Goal: Check status: Check status

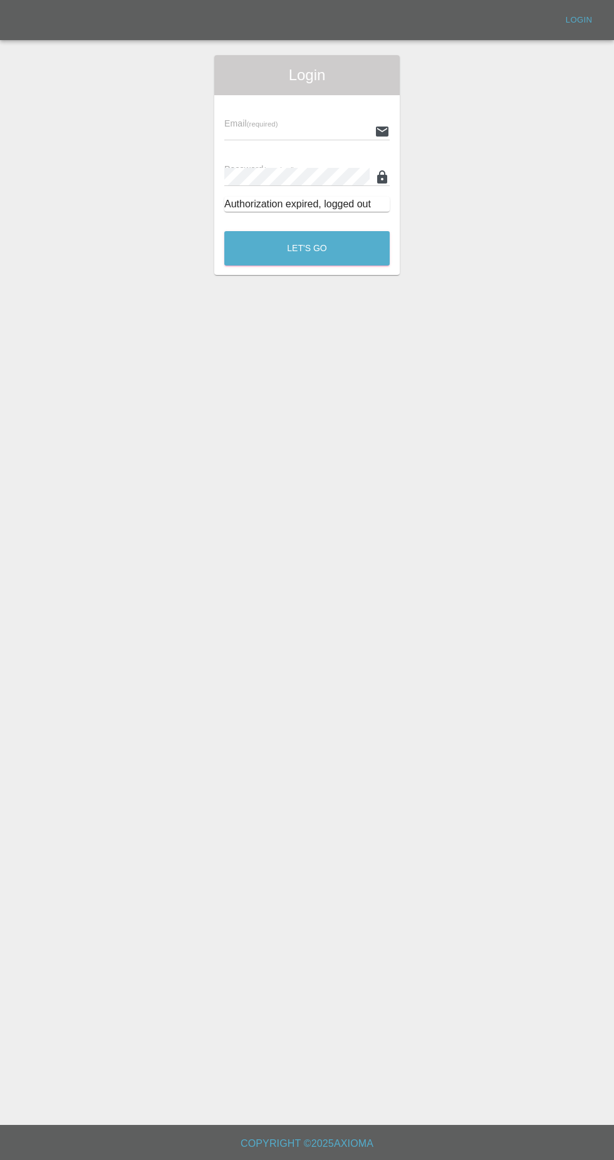
click at [273, 131] on input "text" at bounding box center [296, 131] width 145 height 18
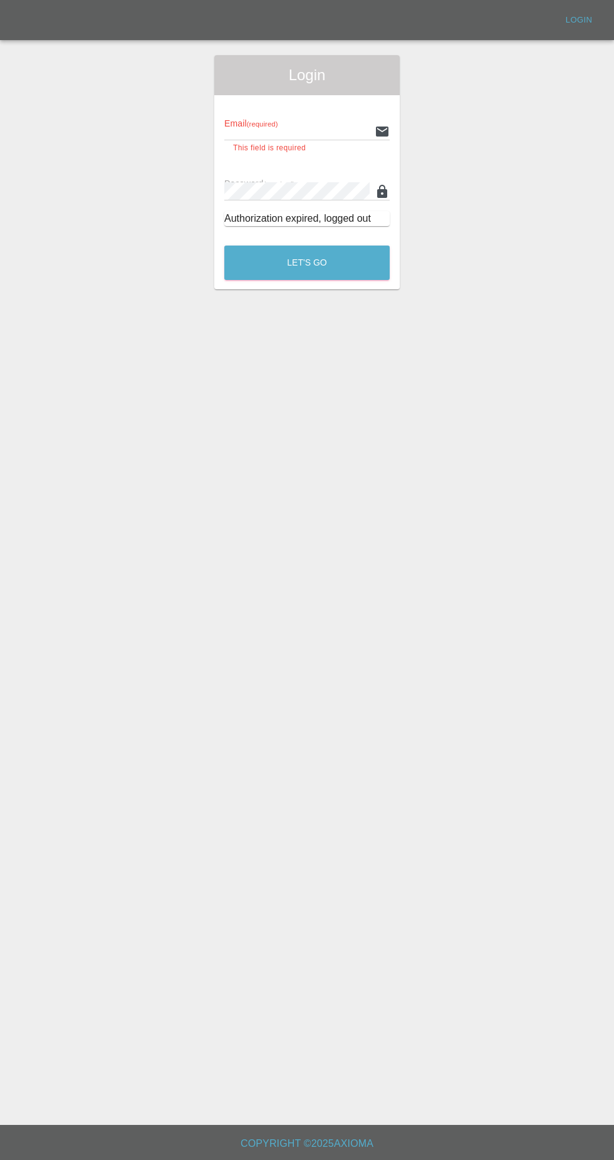
type input "[EMAIL_ADDRESS][DOMAIN_NAME]"
click at [224, 246] on button "Let's Go" at bounding box center [306, 263] width 165 height 34
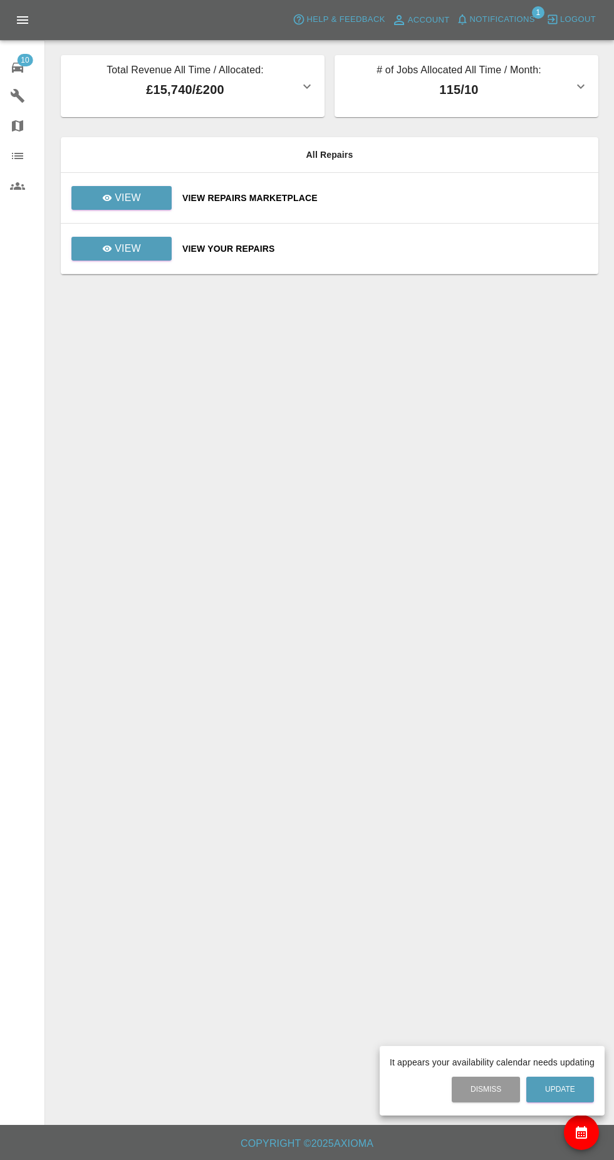
click at [126, 252] on div at bounding box center [307, 580] width 614 height 1160
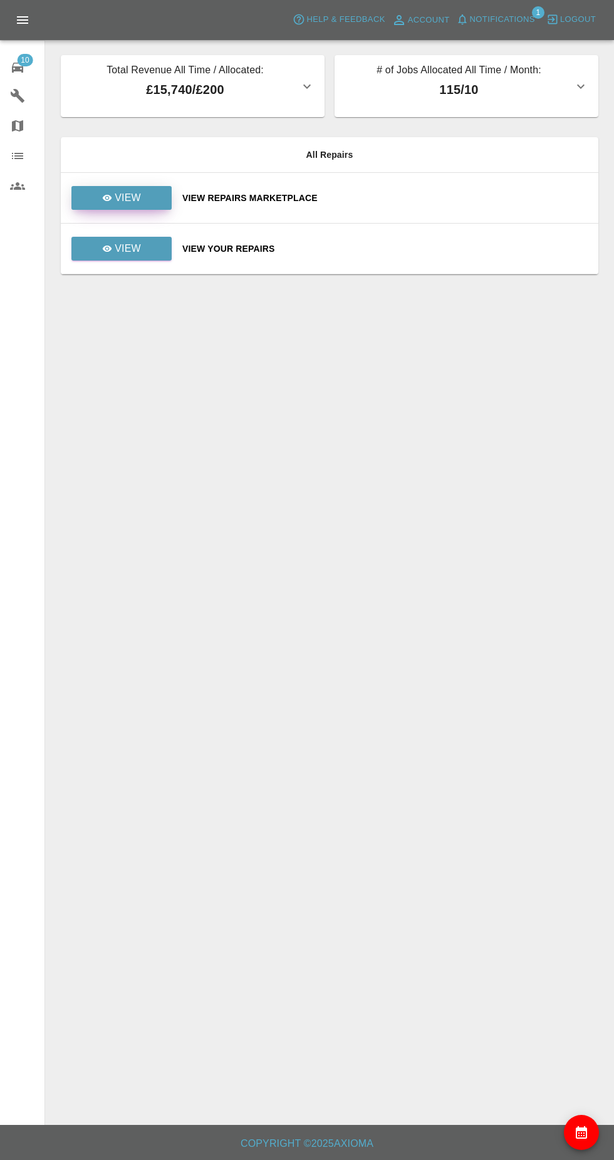
click at [130, 196] on p "View" at bounding box center [128, 197] width 26 height 15
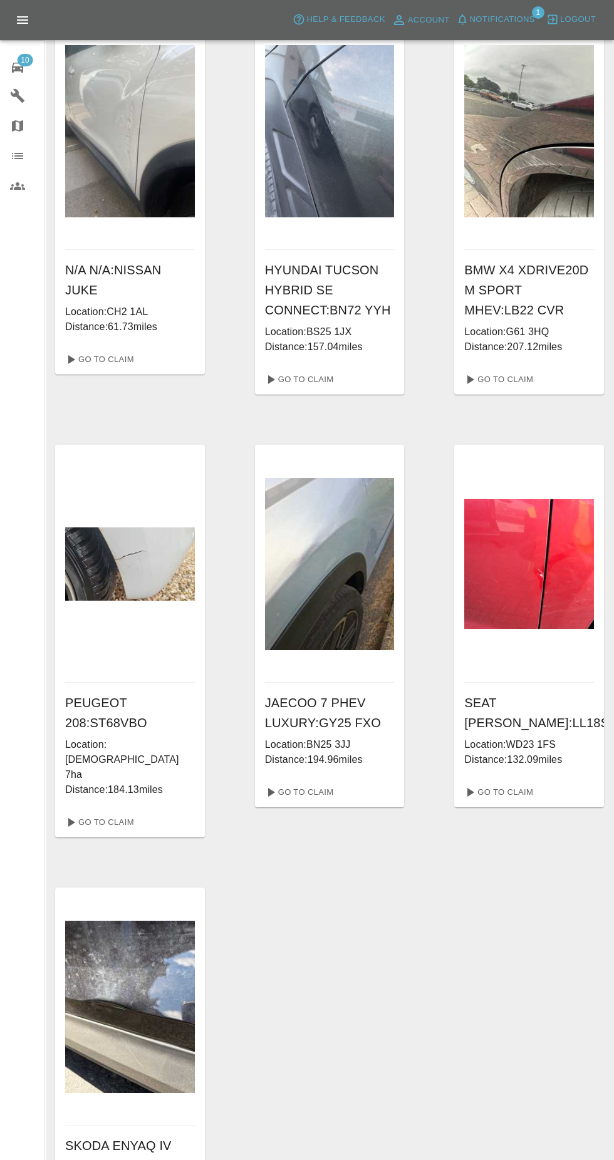
scroll to position [532, 0]
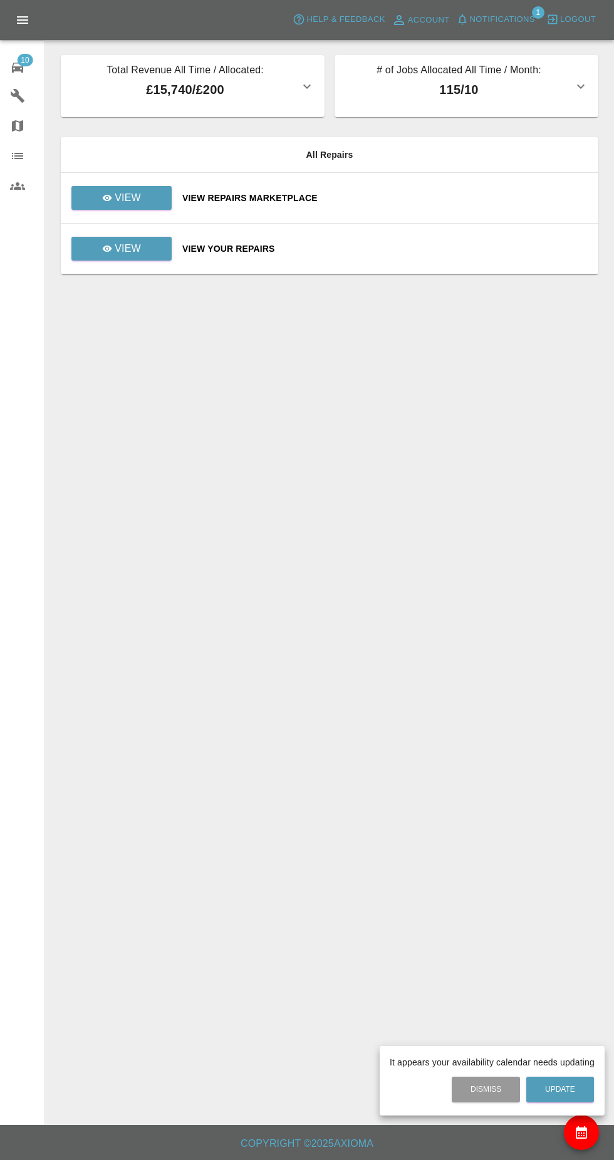
click at [147, 192] on div at bounding box center [307, 580] width 614 height 1160
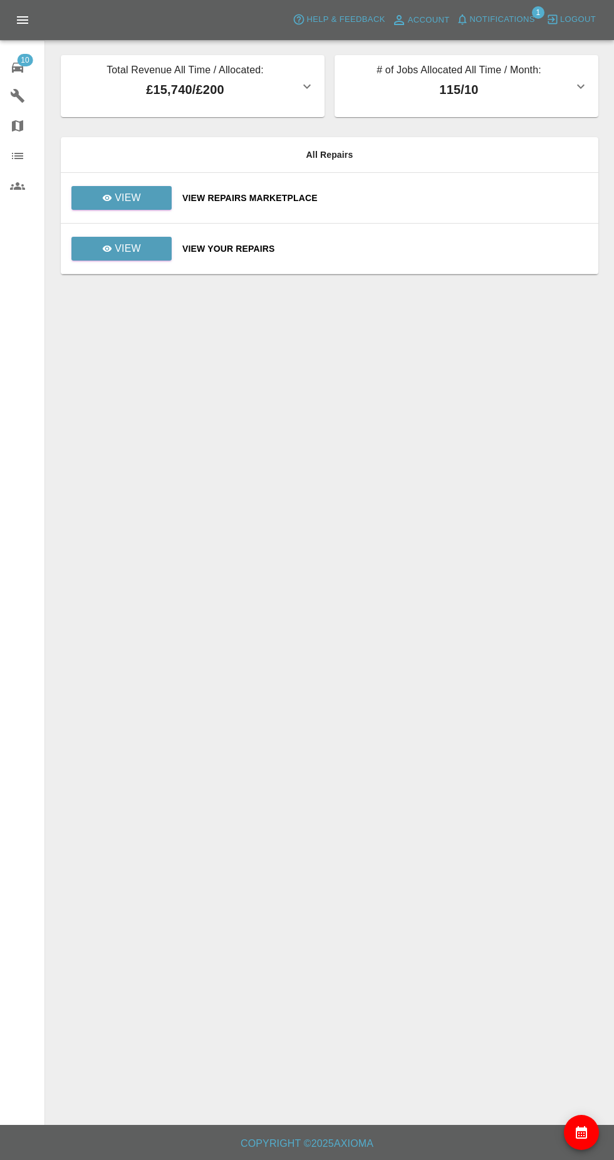
click at [524, 19] on span "Notifications" at bounding box center [502, 20] width 65 height 14
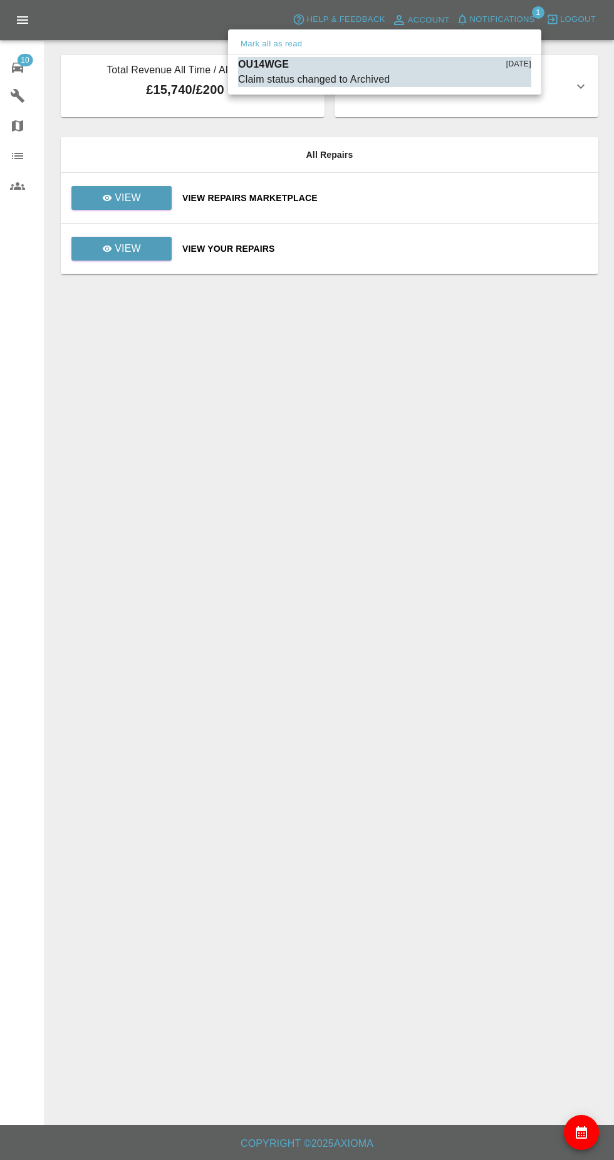
click at [151, 256] on div at bounding box center [307, 580] width 614 height 1160
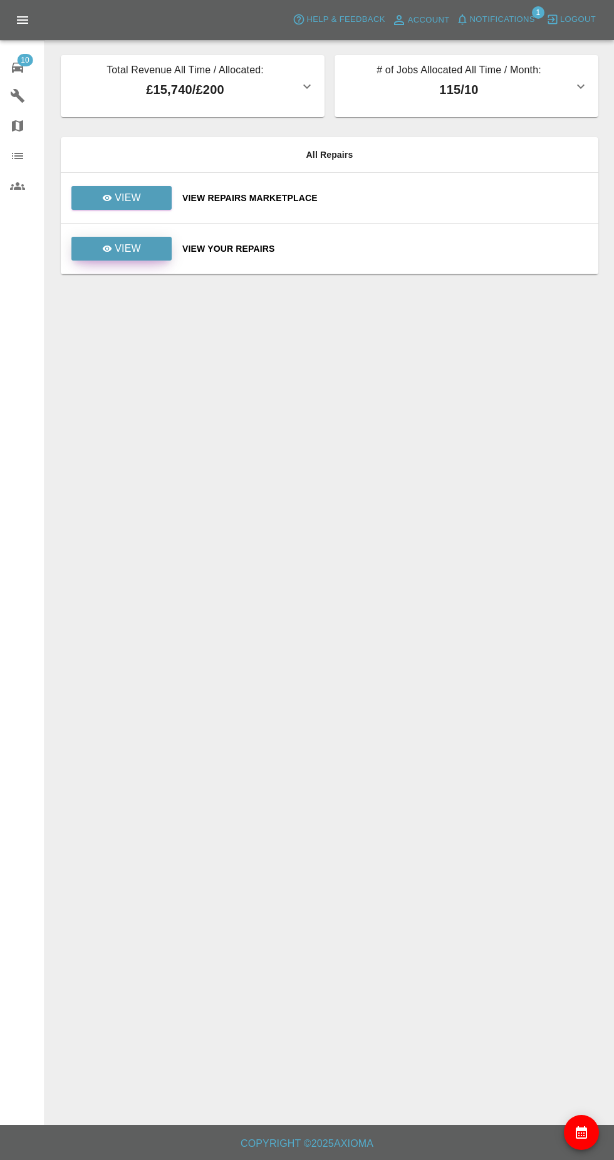
click at [127, 256] on p "View" at bounding box center [128, 248] width 26 height 15
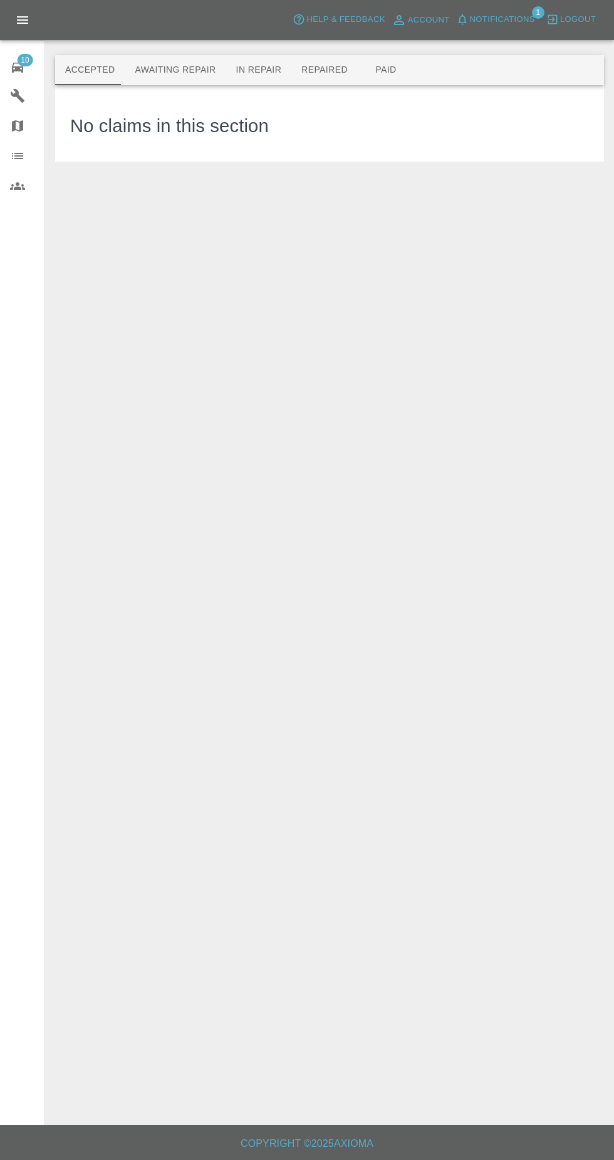
click at [335, 72] on button "Repaired" at bounding box center [324, 70] width 66 height 30
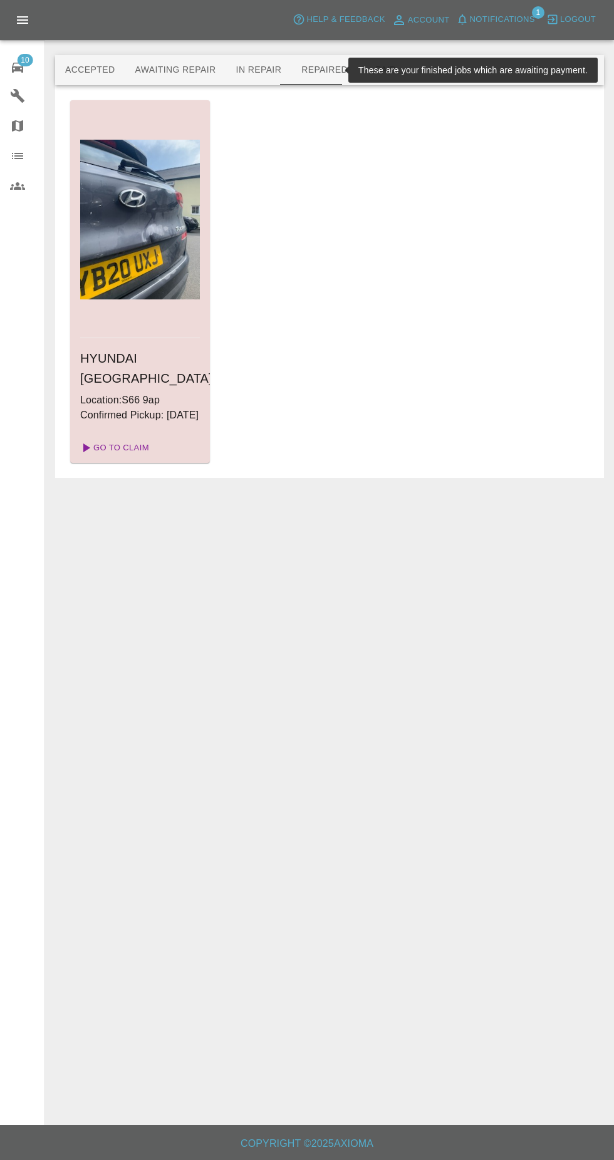
click at [115, 458] on link "Go To Claim" at bounding box center [113, 448] width 77 height 20
